Goal: Information Seeking & Learning: Learn about a topic

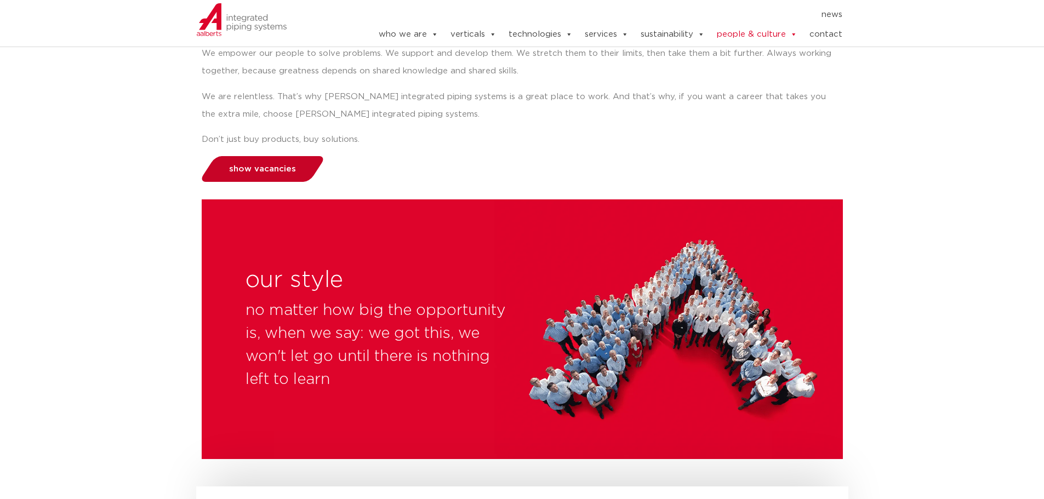
click at [245, 165] on span "show vacancies" at bounding box center [262, 169] width 67 height 8
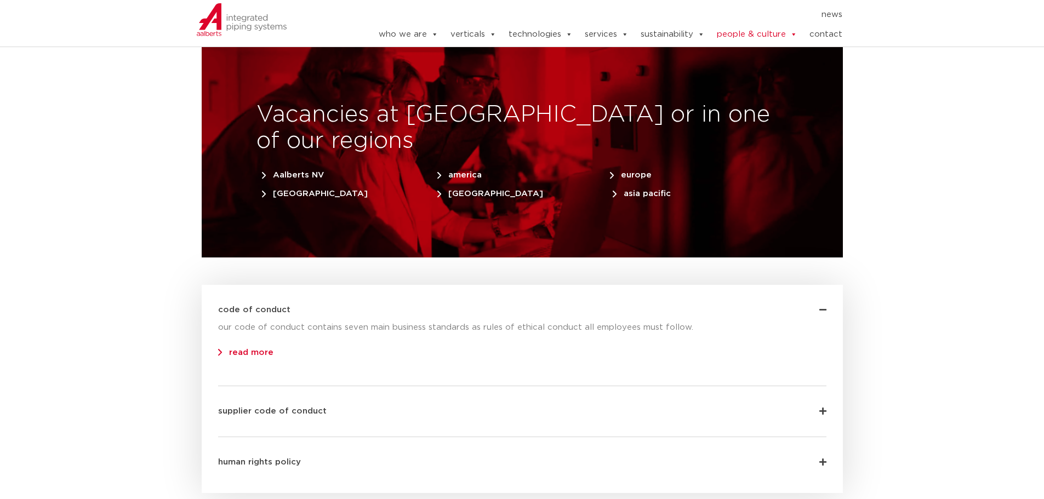
scroll to position [2743, 0]
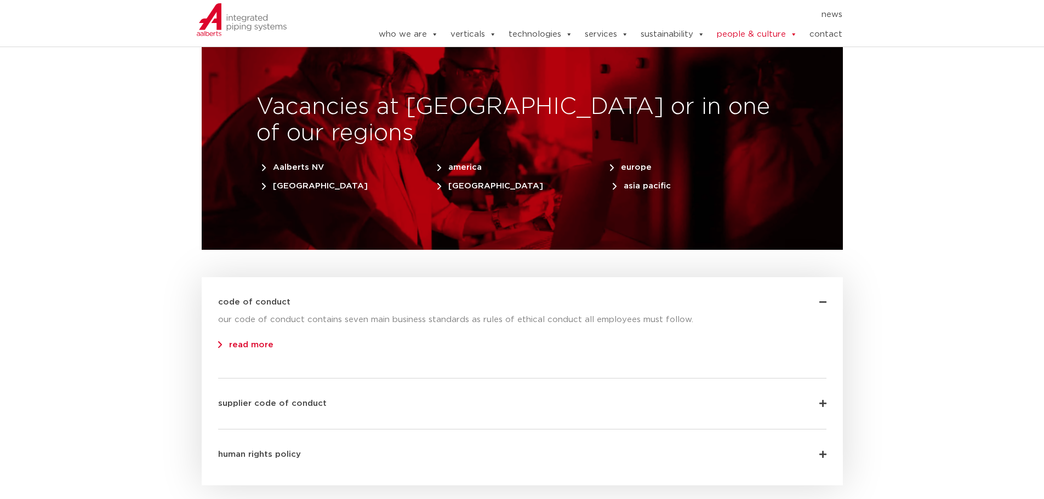
click at [235, 341] on link "read more" at bounding box center [245, 345] width 55 height 8
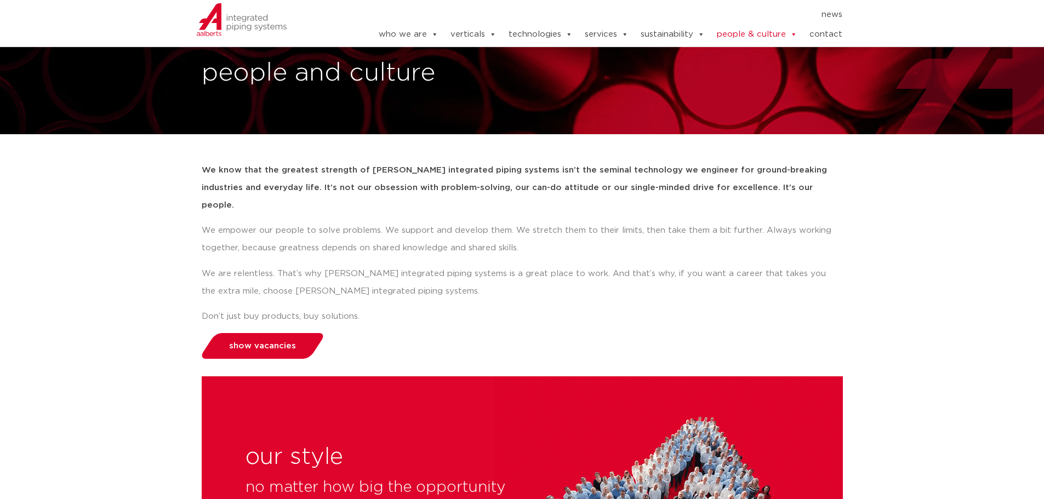
scroll to position [0, 0]
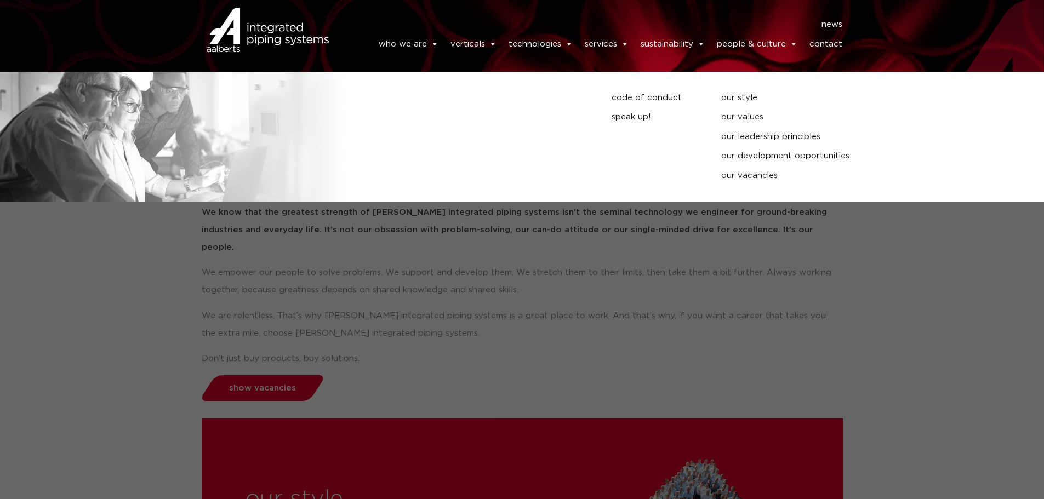
click at [762, 45] on link "people & culture" at bounding box center [757, 44] width 81 height 22
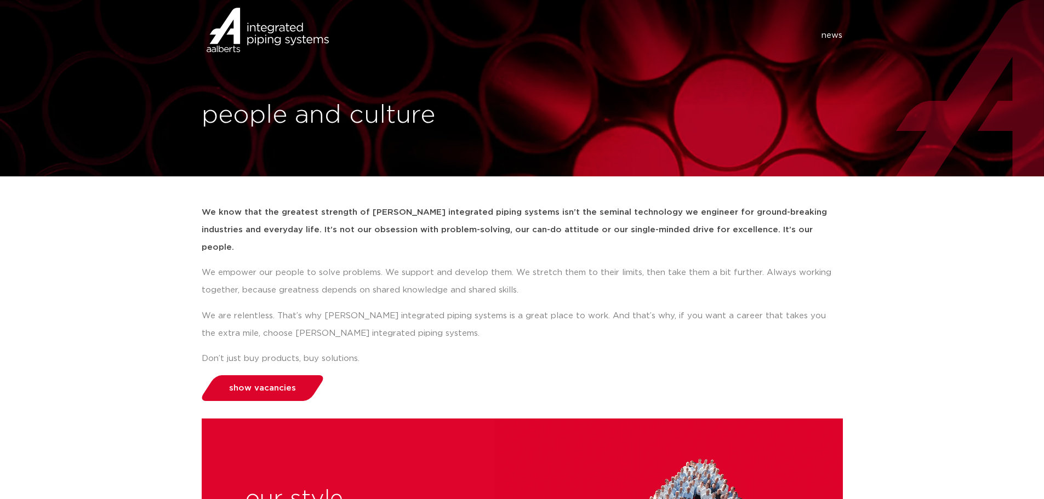
click at [365, 233] on strong "We know that the greatest strength of [PERSON_NAME] integrated piping systems i…" at bounding box center [514, 229] width 625 height 43
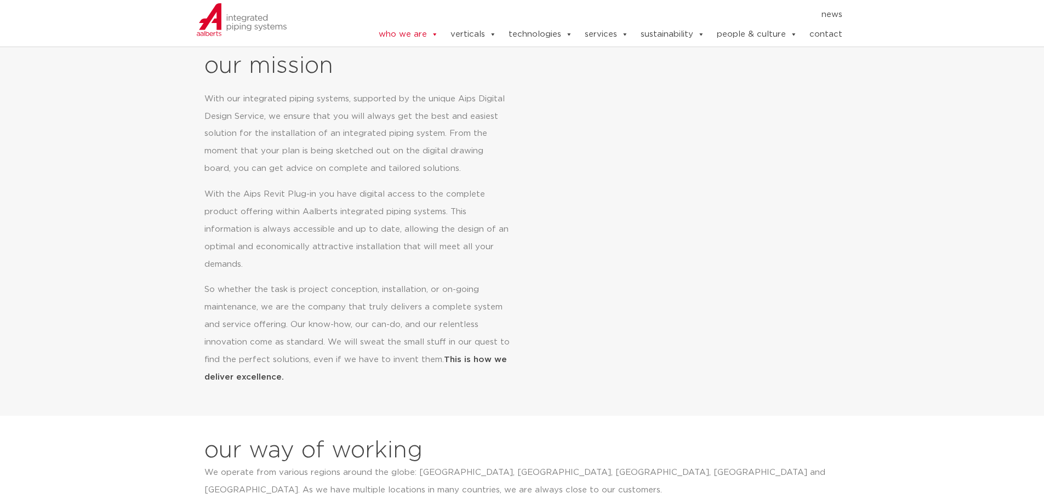
scroll to position [493, 0]
